Goal: Task Accomplishment & Management: Use online tool/utility

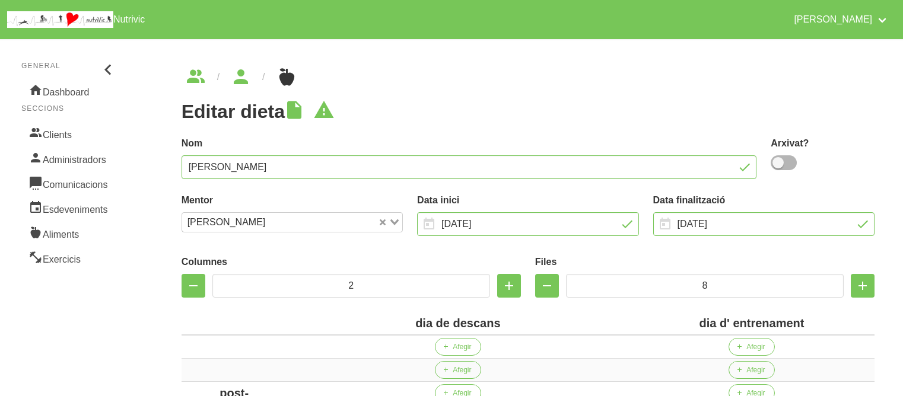
click at [62, 128] on link "Clients" at bounding box center [69, 133] width 96 height 25
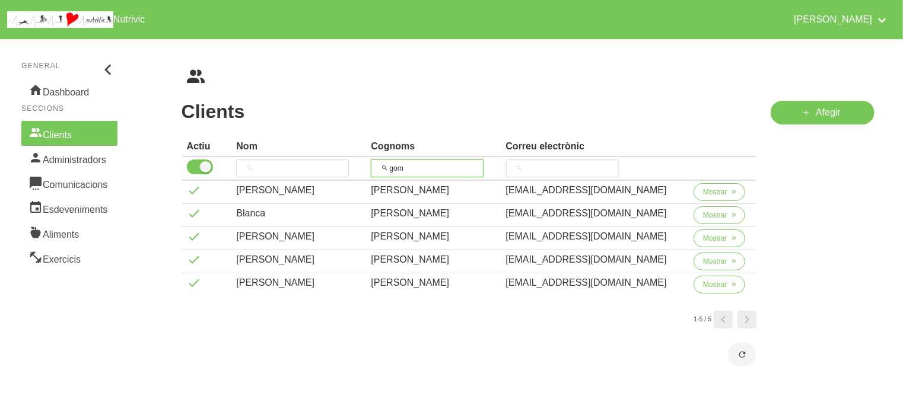
click at [394, 173] on input "gom" at bounding box center [427, 169] width 113 height 18
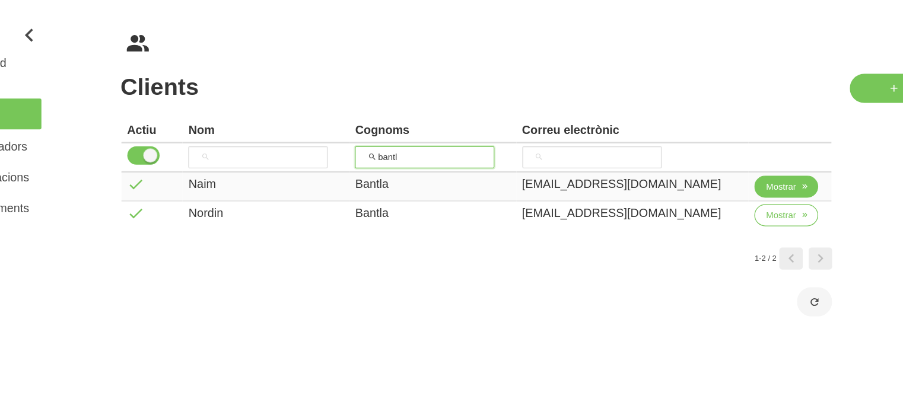
type input "bantl"
click at [712, 188] on span "Mostrar" at bounding box center [715, 192] width 24 height 11
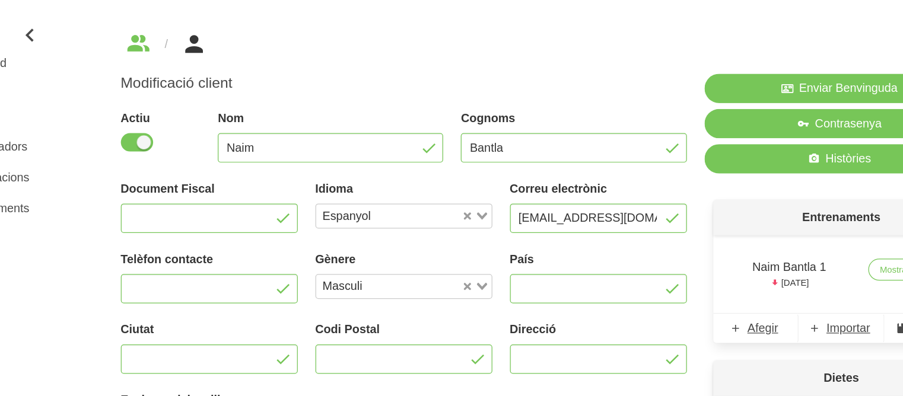
click at [659, 227] on div "Entrenaments Naim Bantla 1 [DATE] Mostrar Afegir Importar Arxivats" at bounding box center [763, 261] width 221 height 130
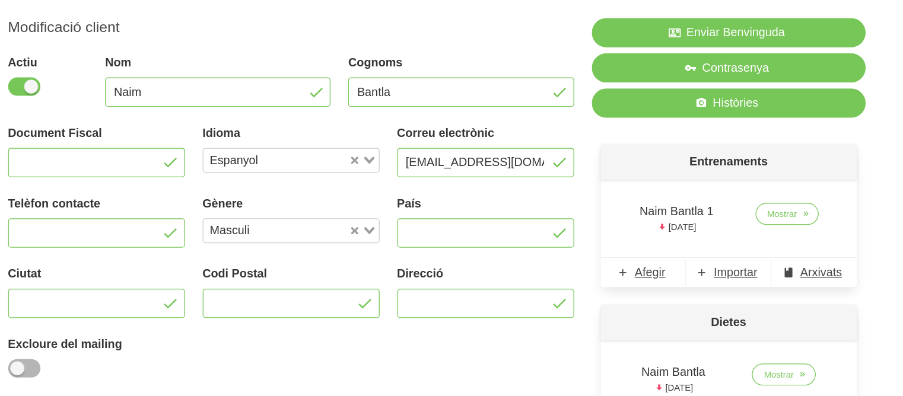
scroll to position [12, 0]
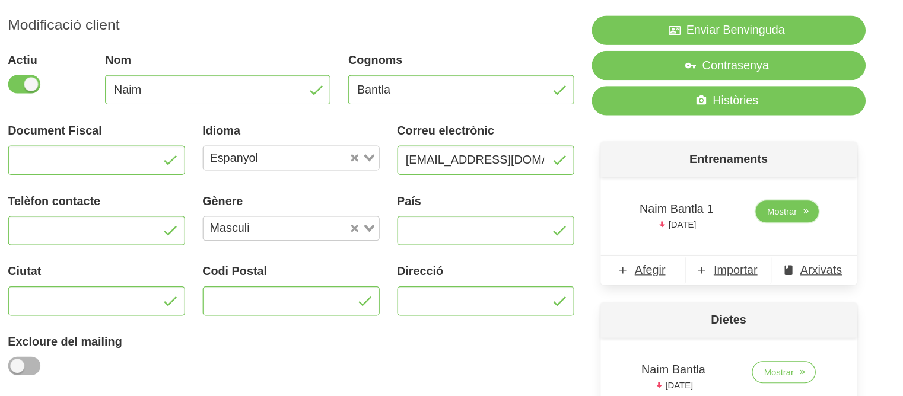
click at [810, 245] on span "Mostrar" at bounding box center [807, 246] width 24 height 11
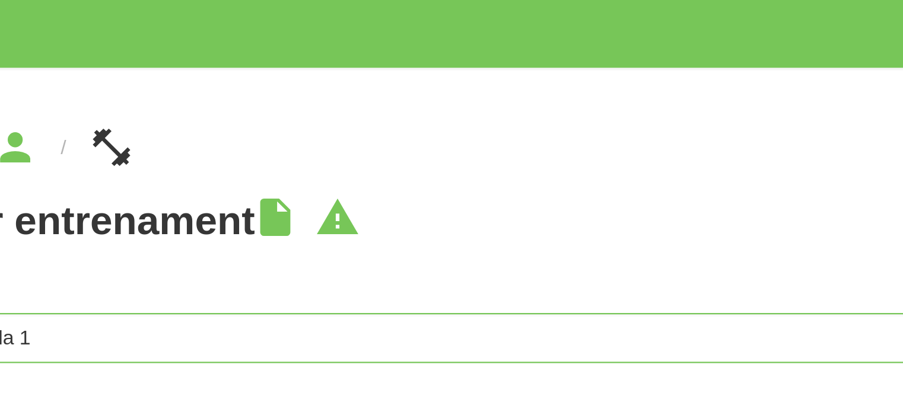
scroll to position [7, 0]
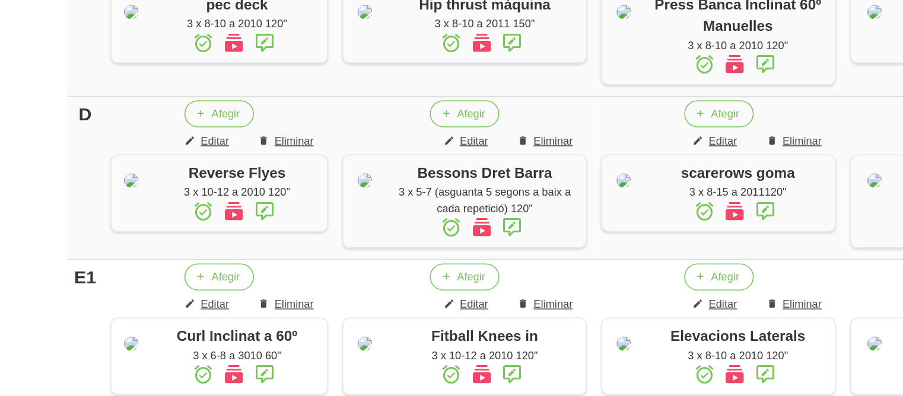
scroll to position [456, 0]
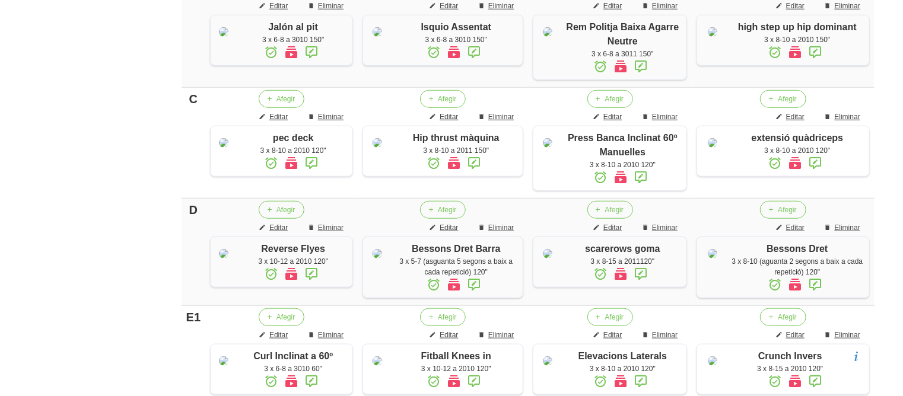
click at [125, 139] on aside "General Dashboard Seccions Clients Administradors Comunicacions Esdeveniments A…" at bounding box center [69, 135] width 153 height 1118
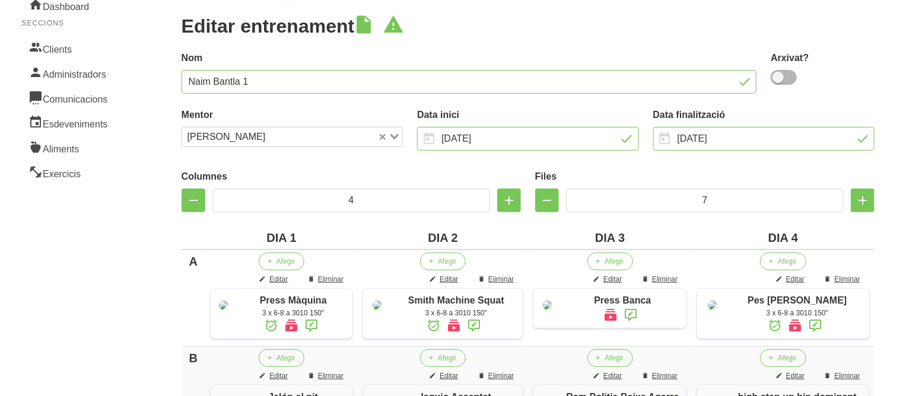
scroll to position [0, 0]
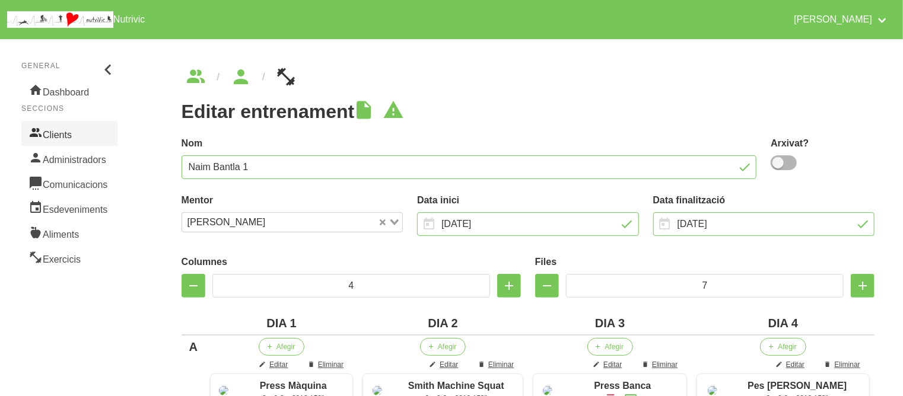
click at [50, 139] on link "Clients" at bounding box center [69, 133] width 96 height 25
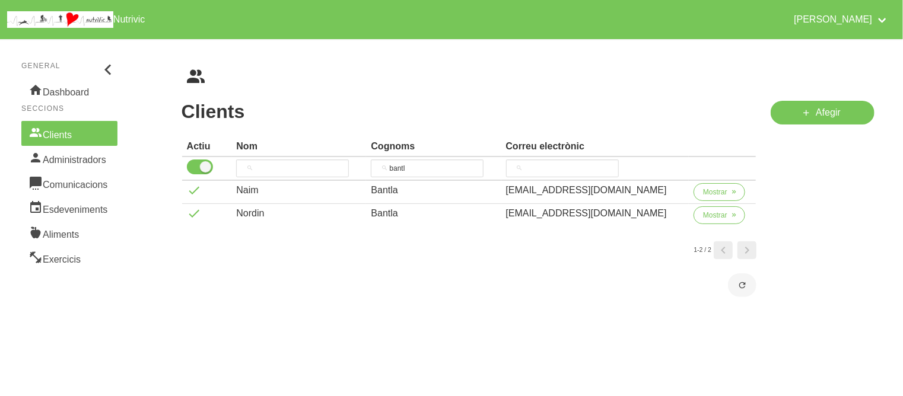
click at [314, 78] on ul "breadcrumbs" at bounding box center [528, 77] width 693 height 19
